Goal: Task Accomplishment & Management: Use online tool/utility

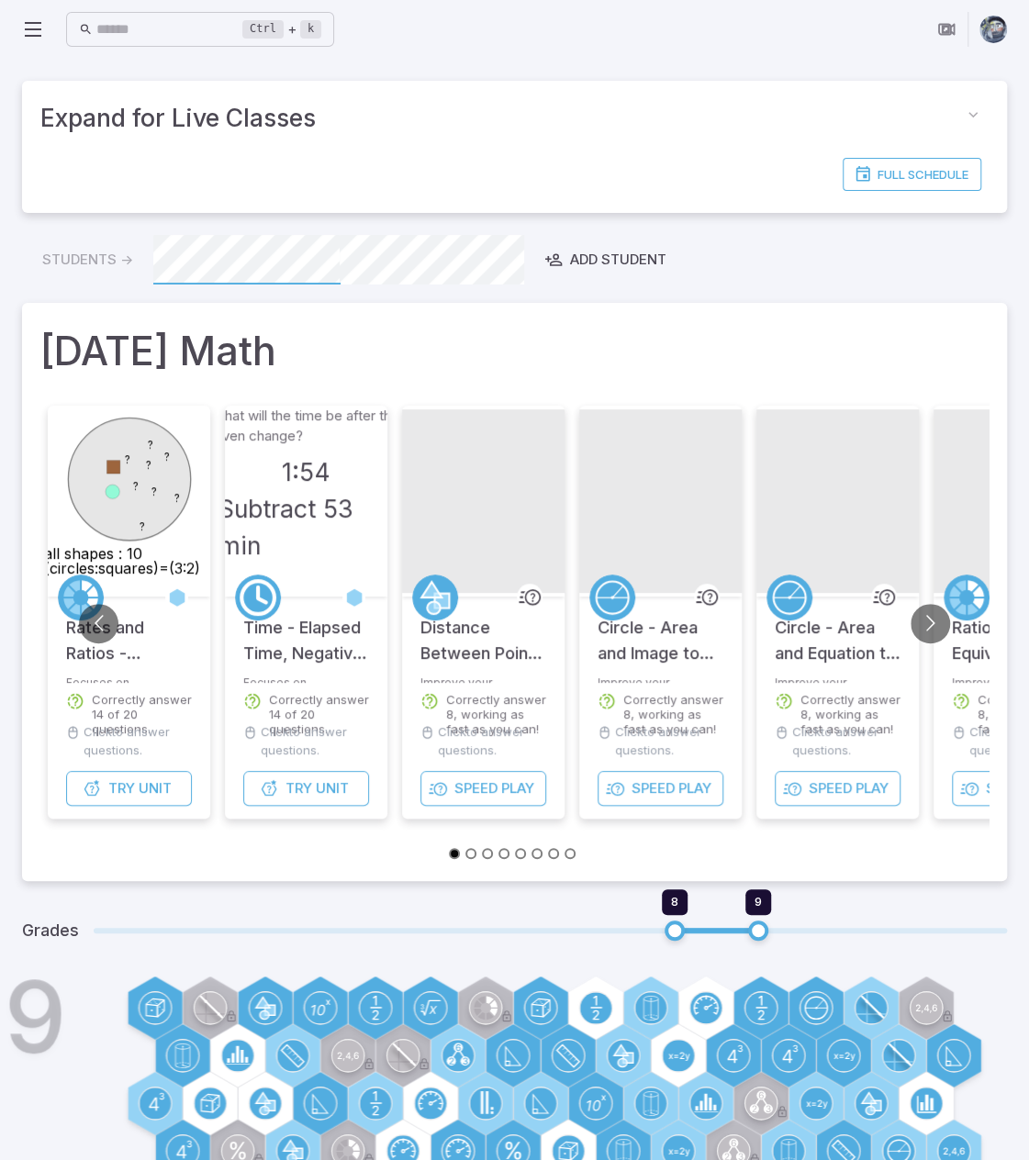
click at [42, 34] on icon at bounding box center [33, 29] width 22 height 22
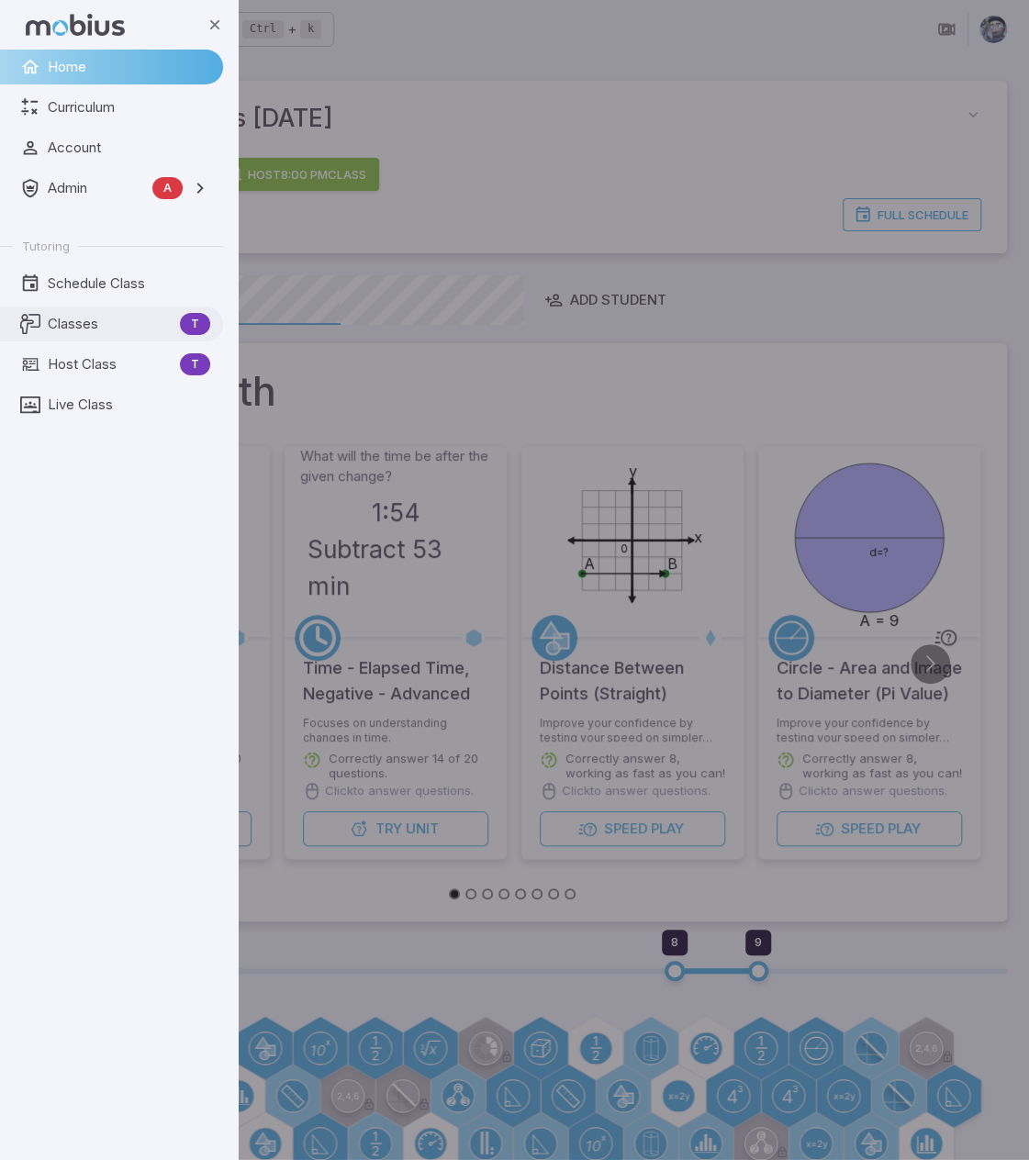
click at [97, 327] on span "Classes" at bounding box center [110, 324] width 125 height 20
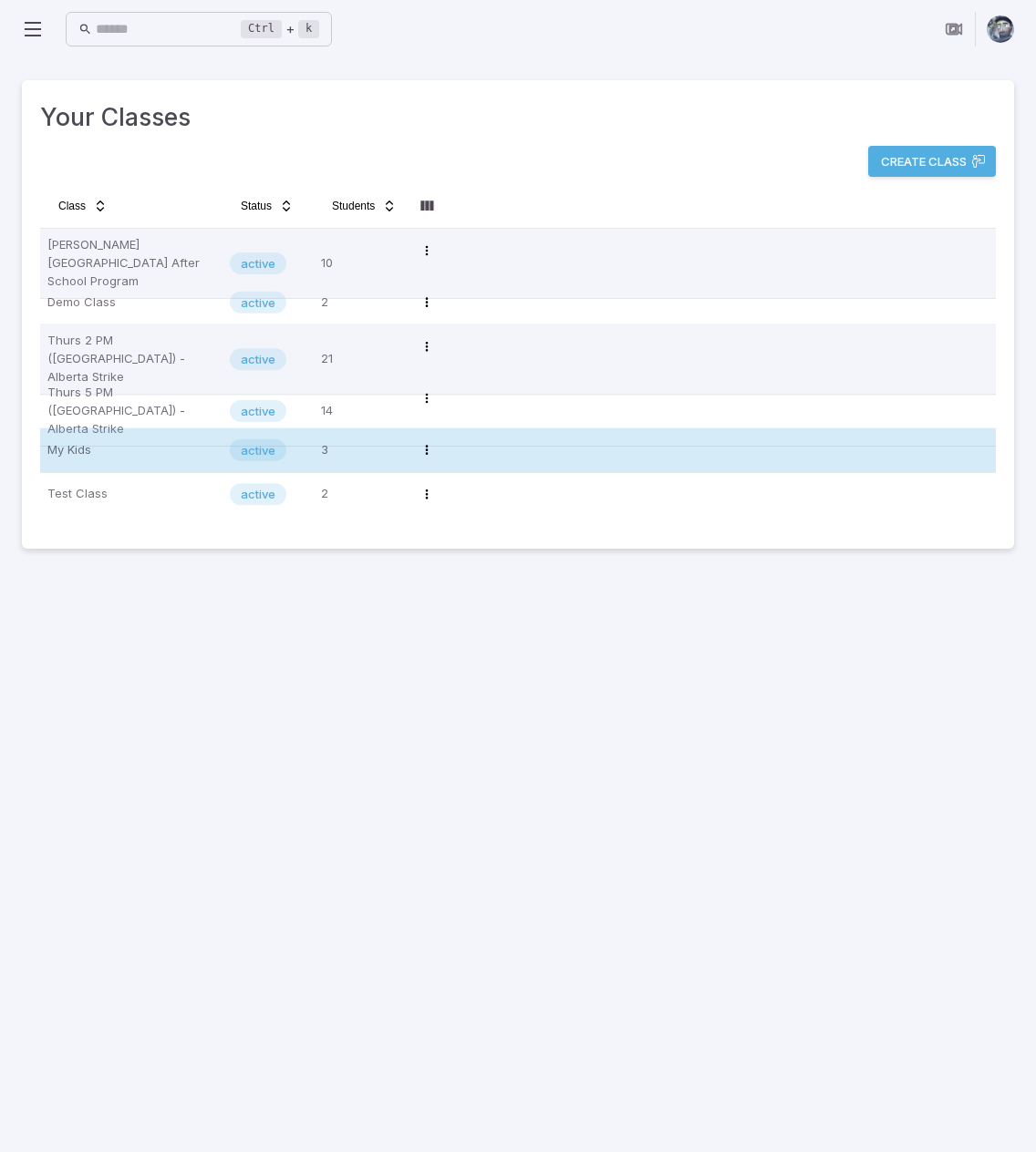
click at [137, 447] on p "My Kids" at bounding box center [131, 450] width 168 height 29
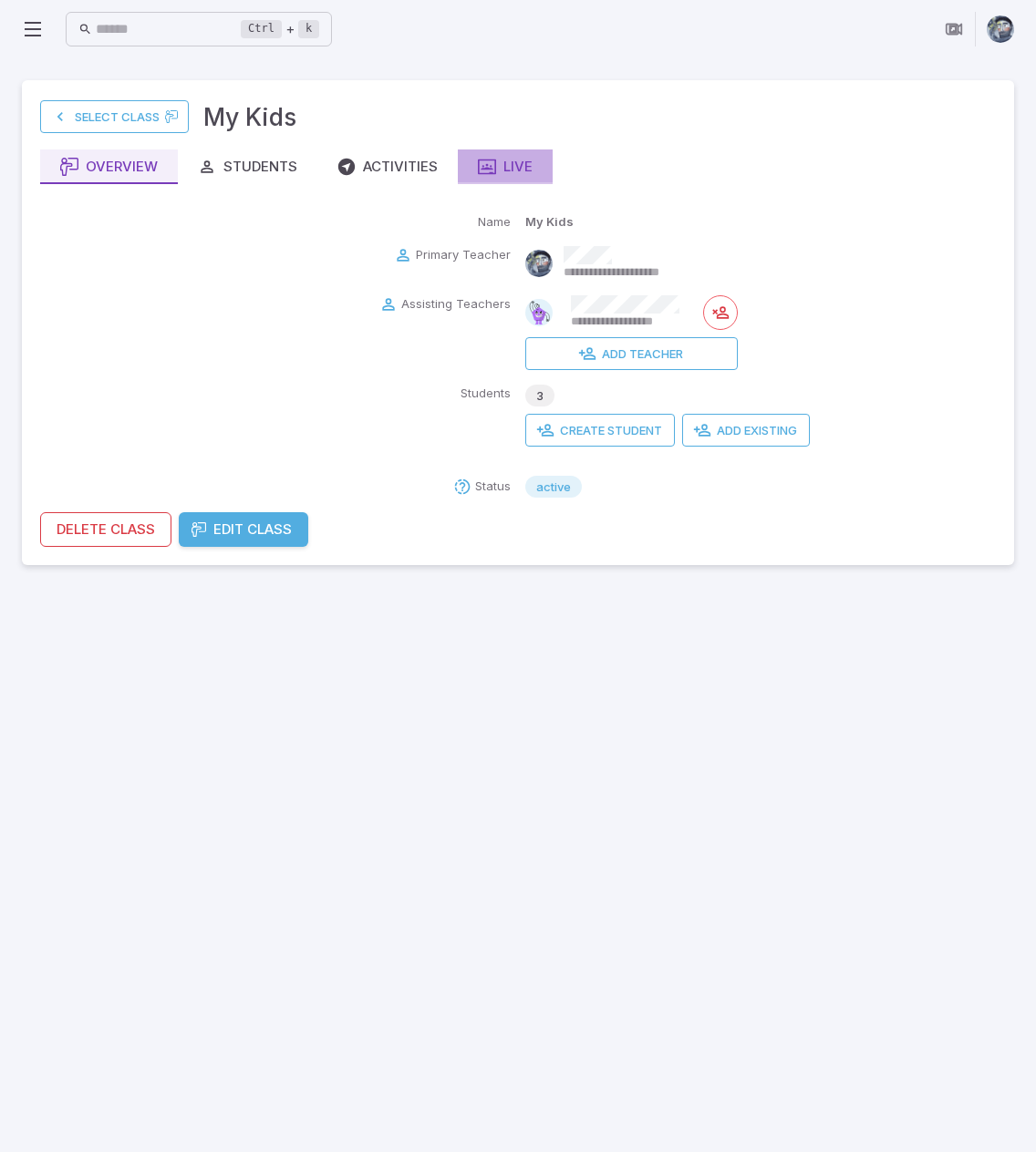
click at [520, 172] on div "Live" at bounding box center [505, 167] width 55 height 20
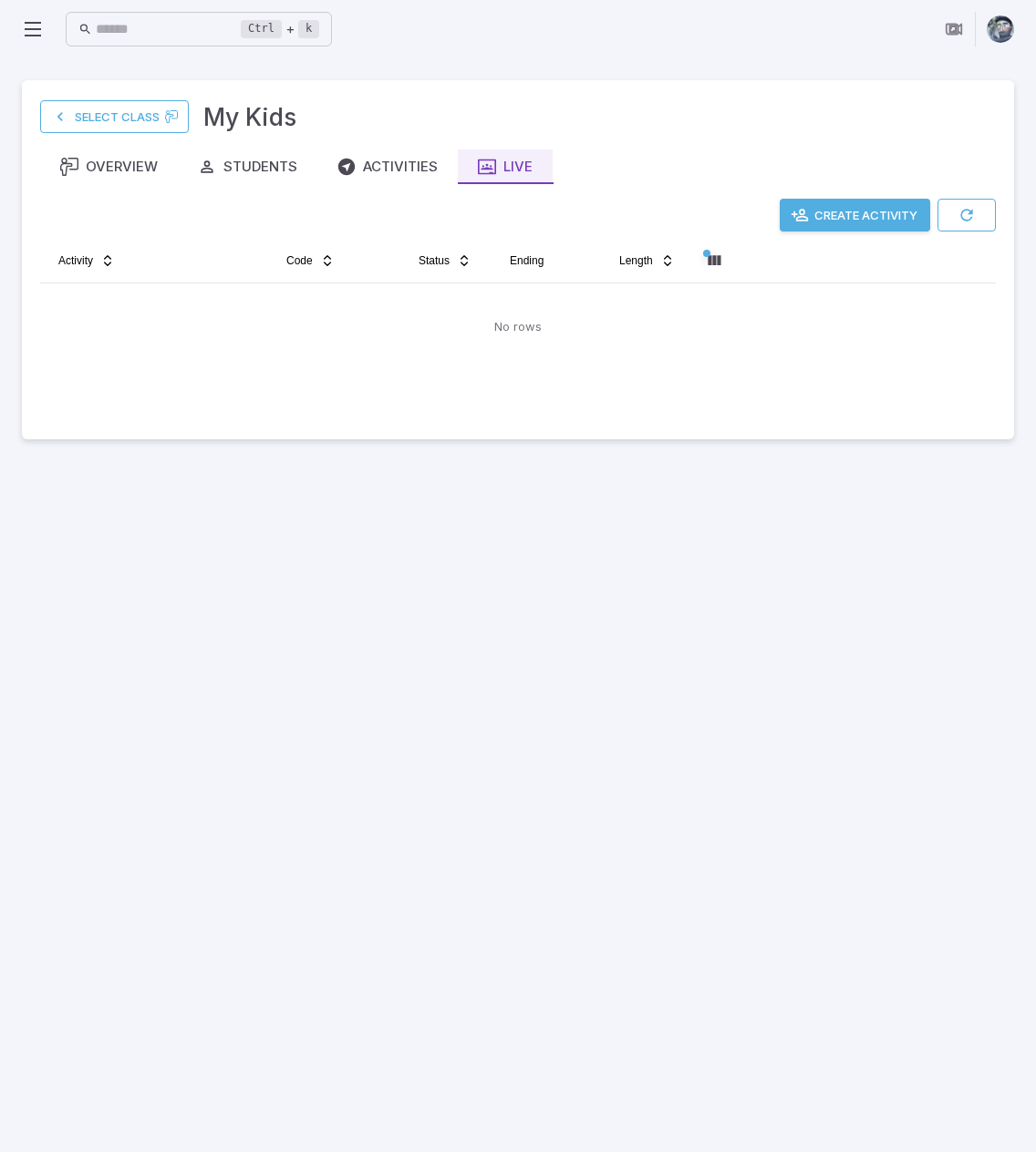
click at [859, 209] on button "Create Activity" at bounding box center [854, 215] width 150 height 33
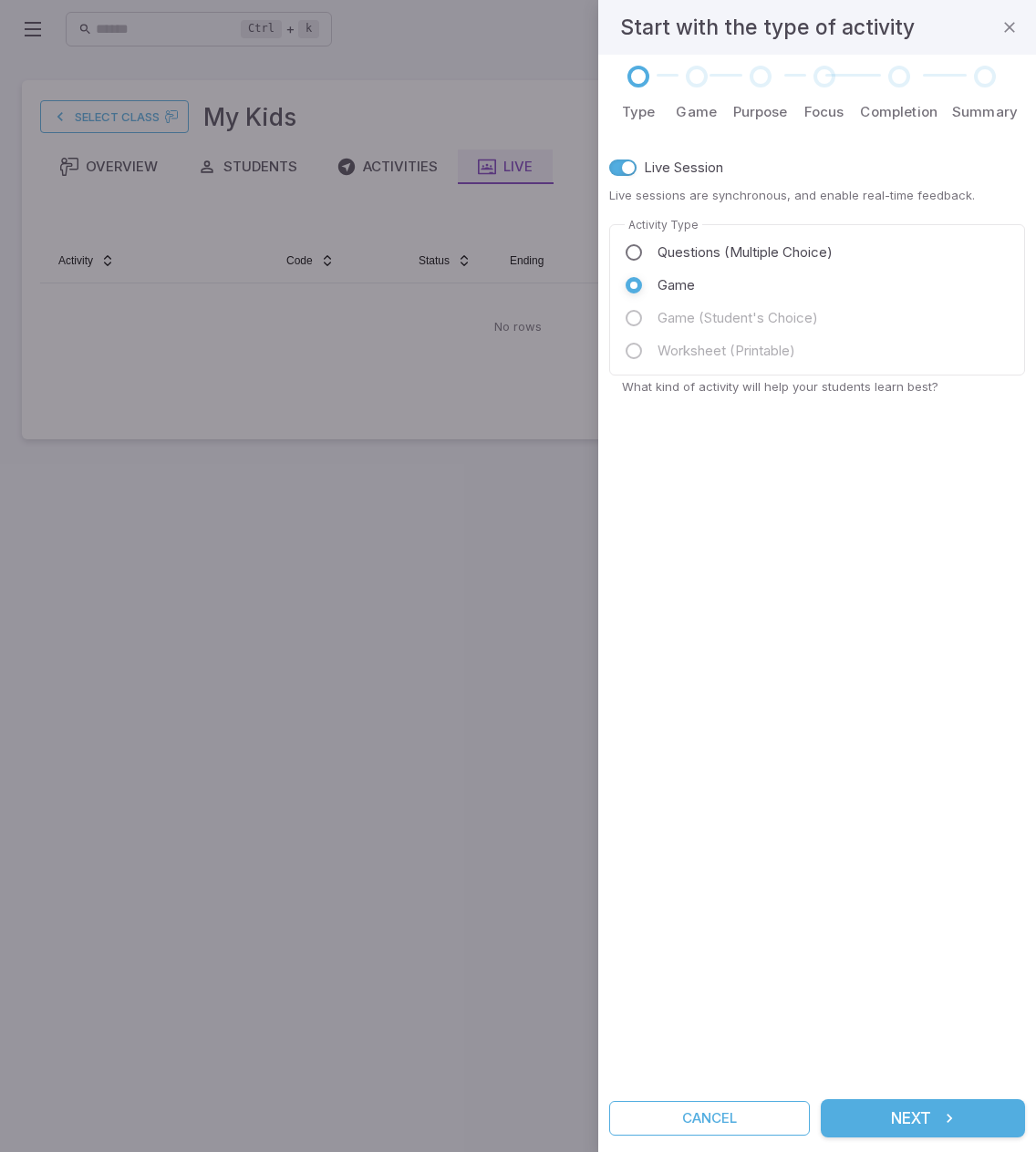
click at [950, 1114] on icon "submit" at bounding box center [949, 1118] width 18 height 18
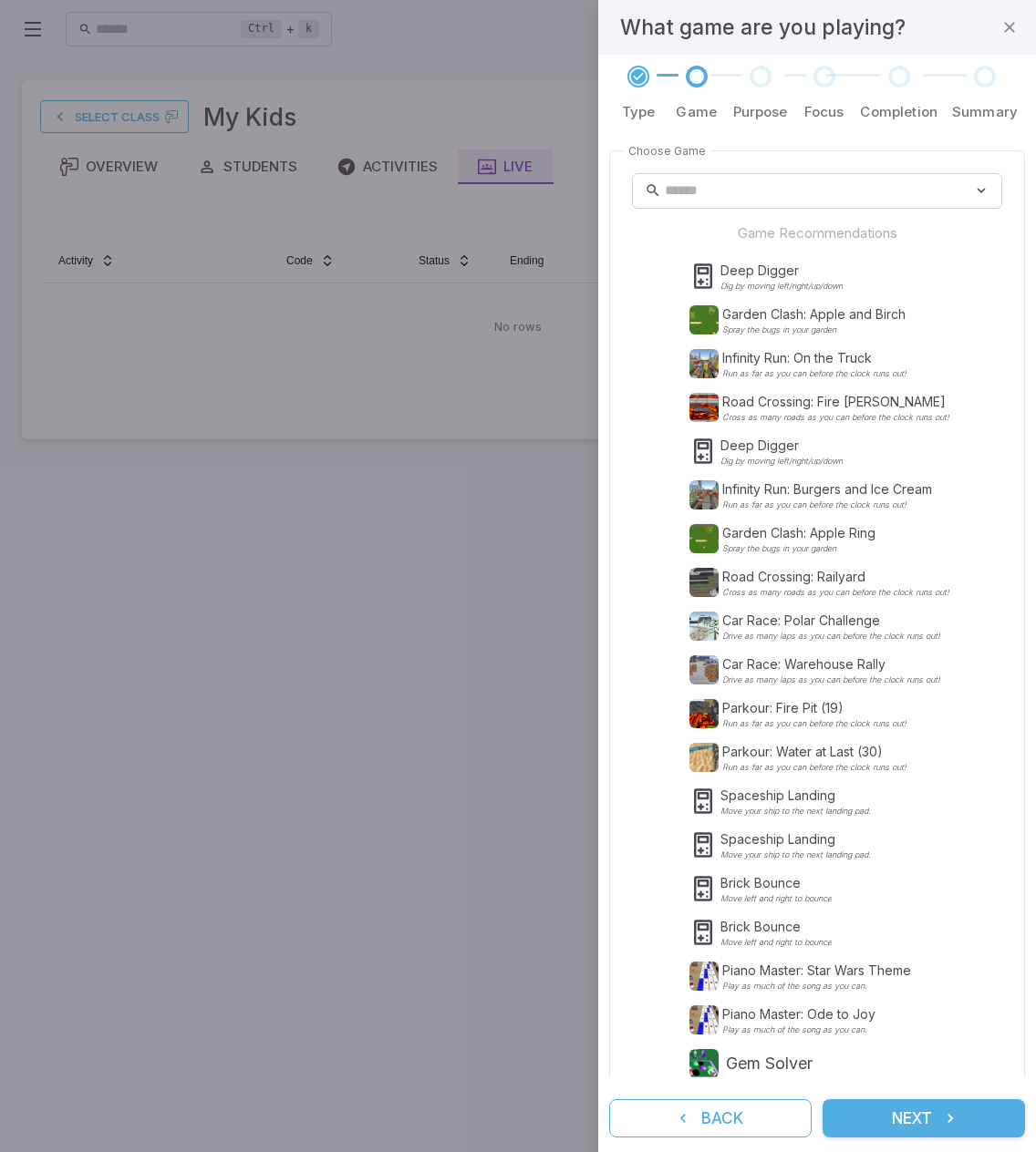
click at [328, 735] on div at bounding box center [518, 576] width 1036 height 1152
click at [775, 1120] on button "Back" at bounding box center [710, 1118] width 203 height 39
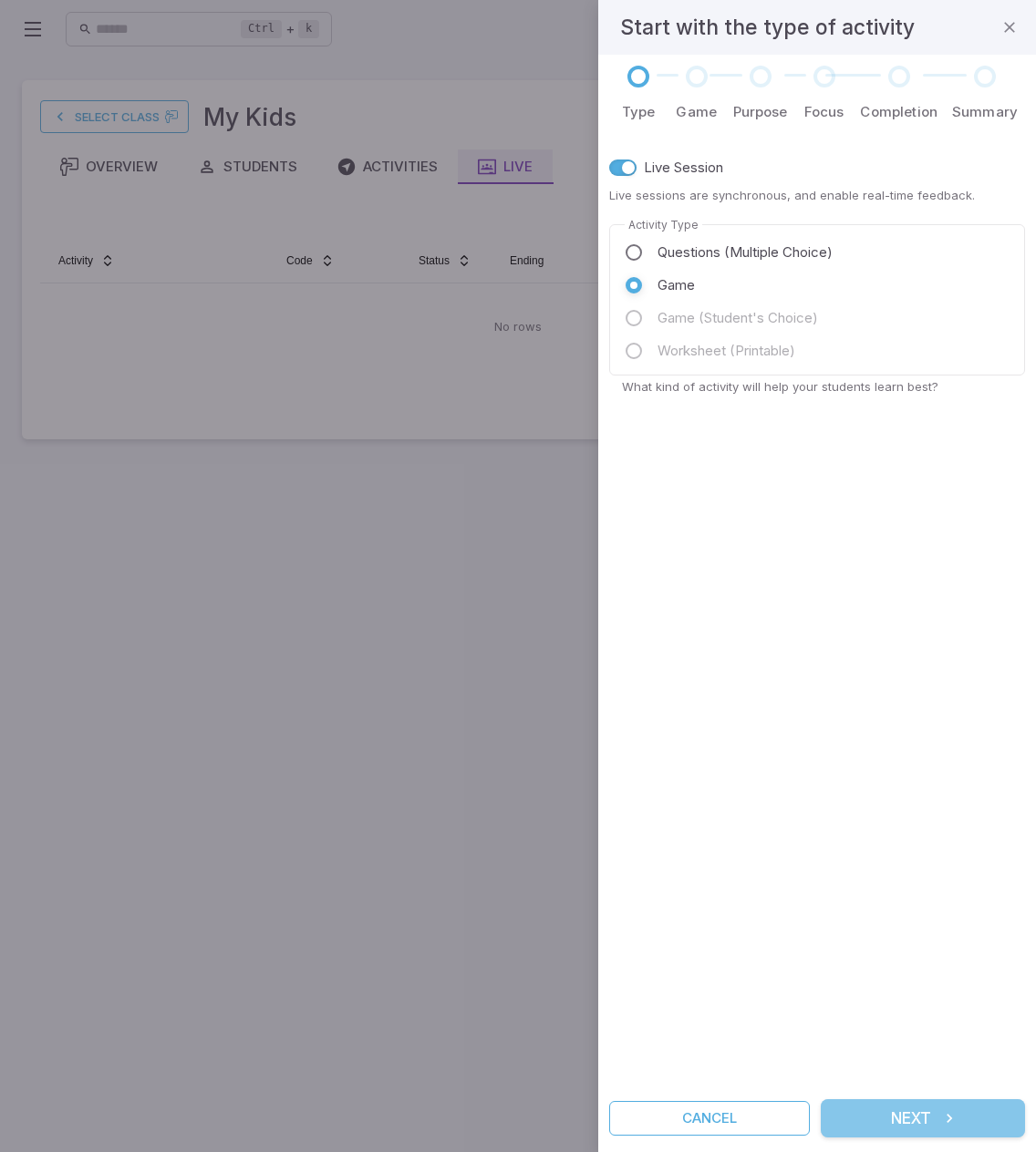
click at [866, 1116] on button "Next" at bounding box center [923, 1118] width 205 height 39
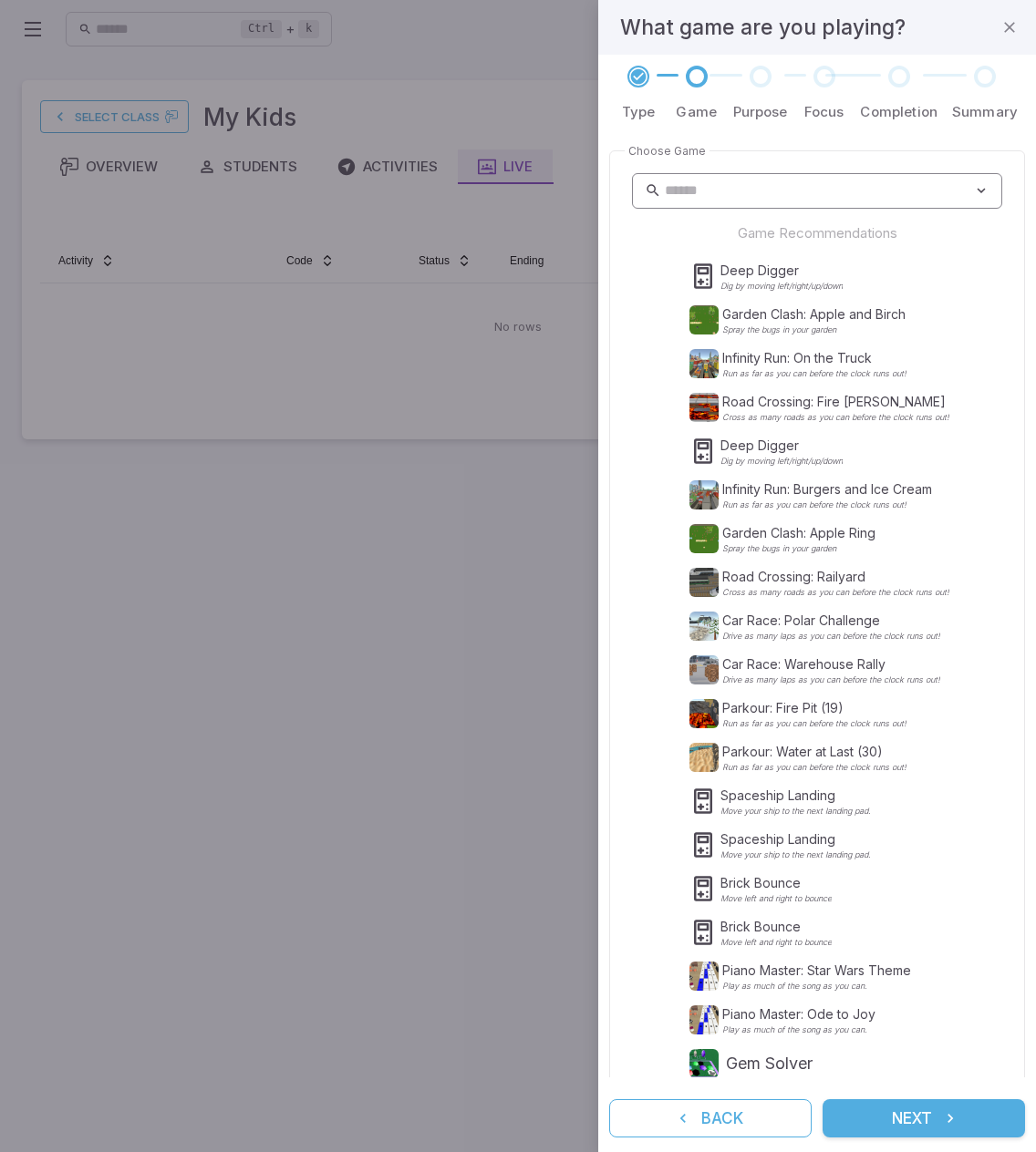
click at [972, 193] on icon at bounding box center [980, 191] width 17 height 18
